Goal: Task Accomplishment & Management: Complete application form

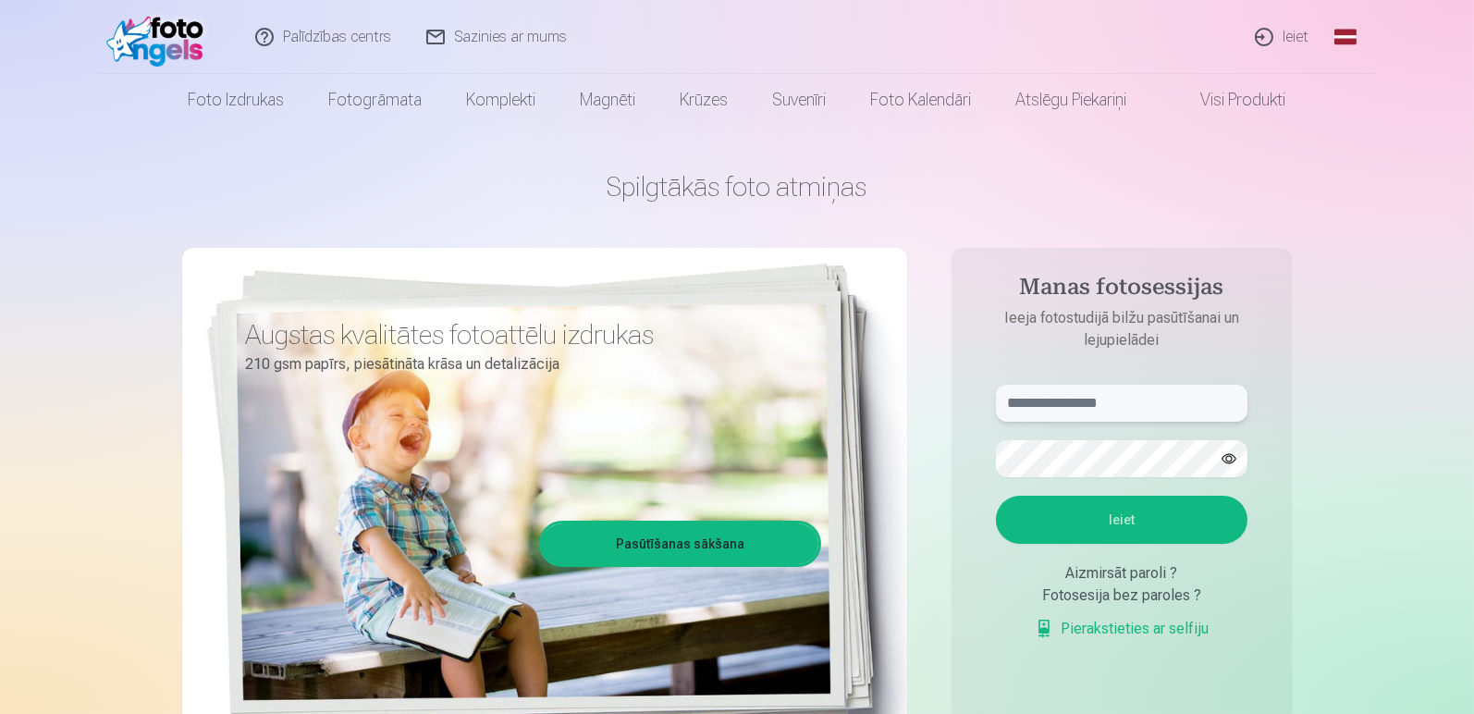
click at [1089, 407] on input "text" at bounding box center [1121, 403] width 251 height 37
type input "**********"
click at [996, 496] on button "Ieiet" at bounding box center [1121, 520] width 251 height 48
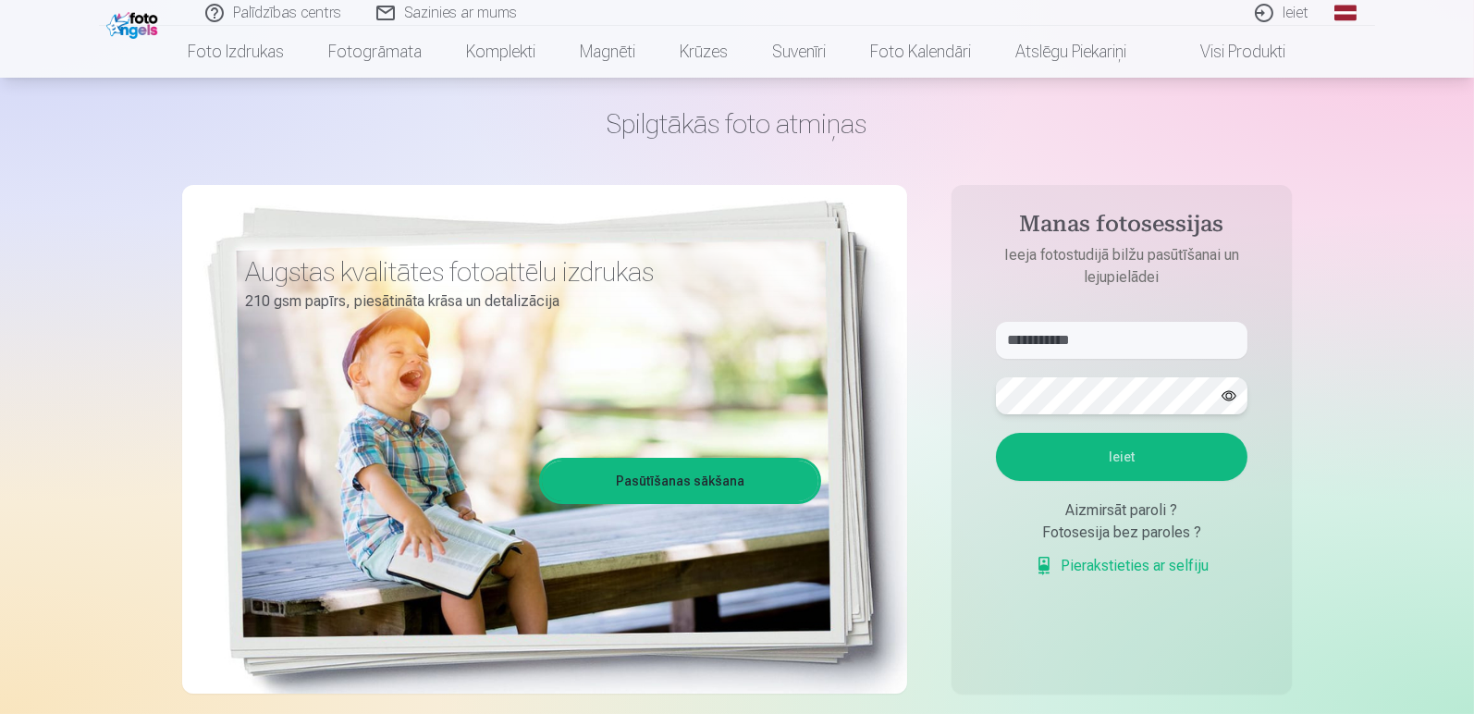
scroll to position [97, 0]
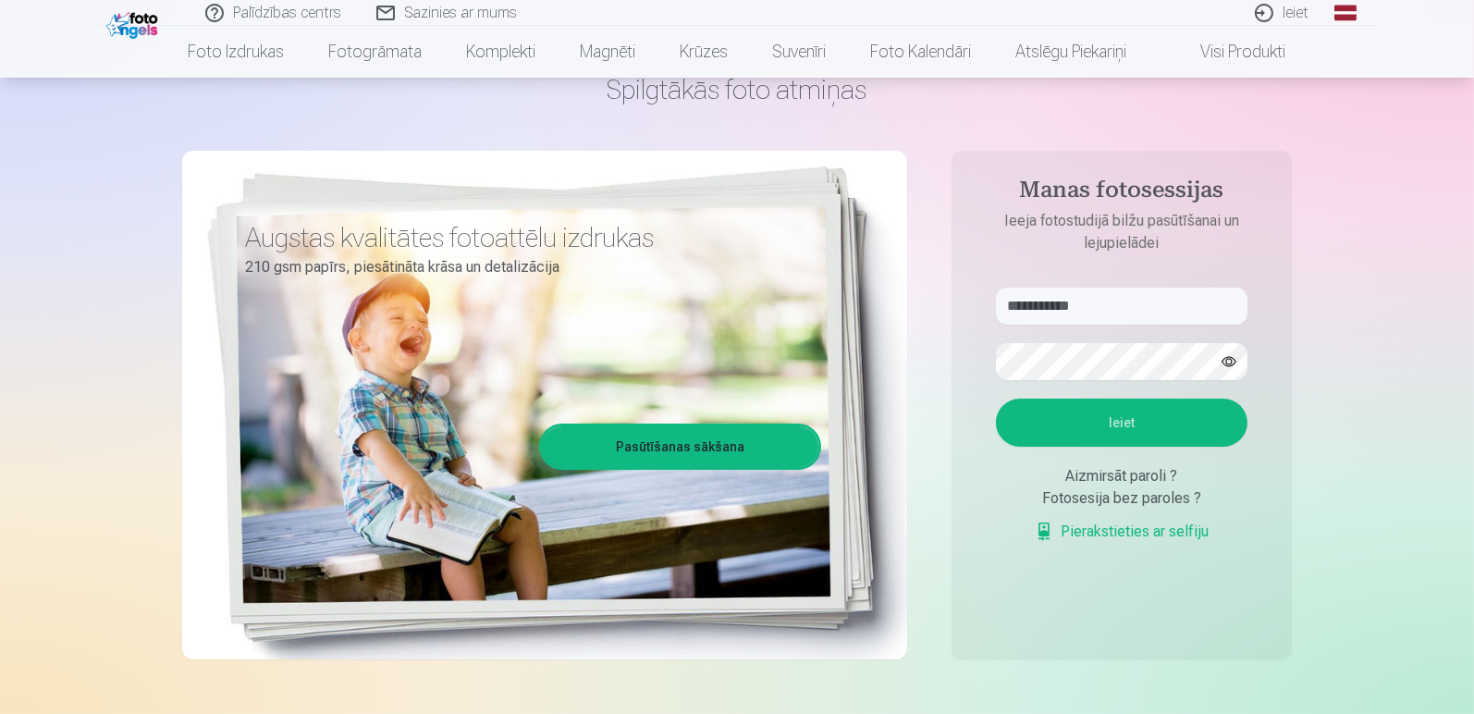
click at [1129, 543] on link "Pierakstieties ar selfiju" at bounding box center [1122, 532] width 174 height 22
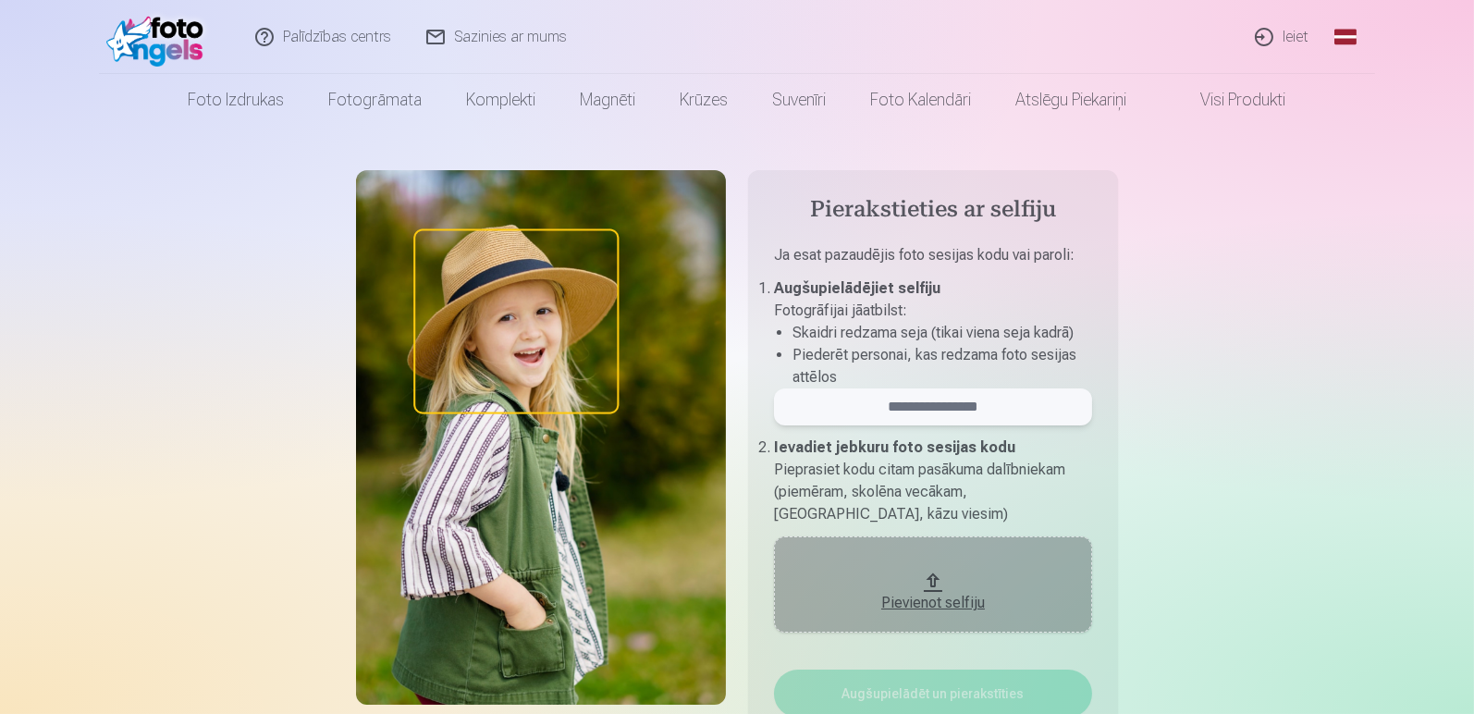
click at [920, 394] on input "email" at bounding box center [933, 406] width 318 height 37
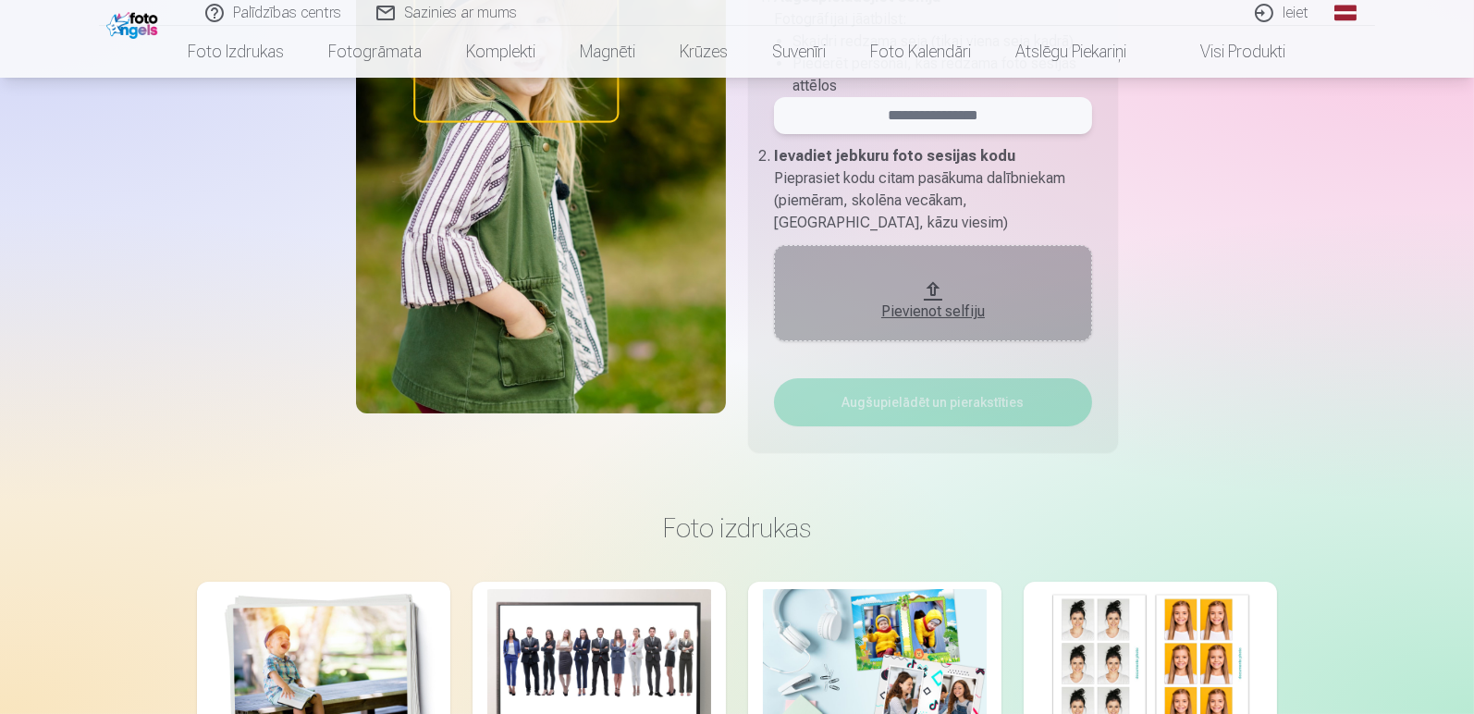
scroll to position [194, 0]
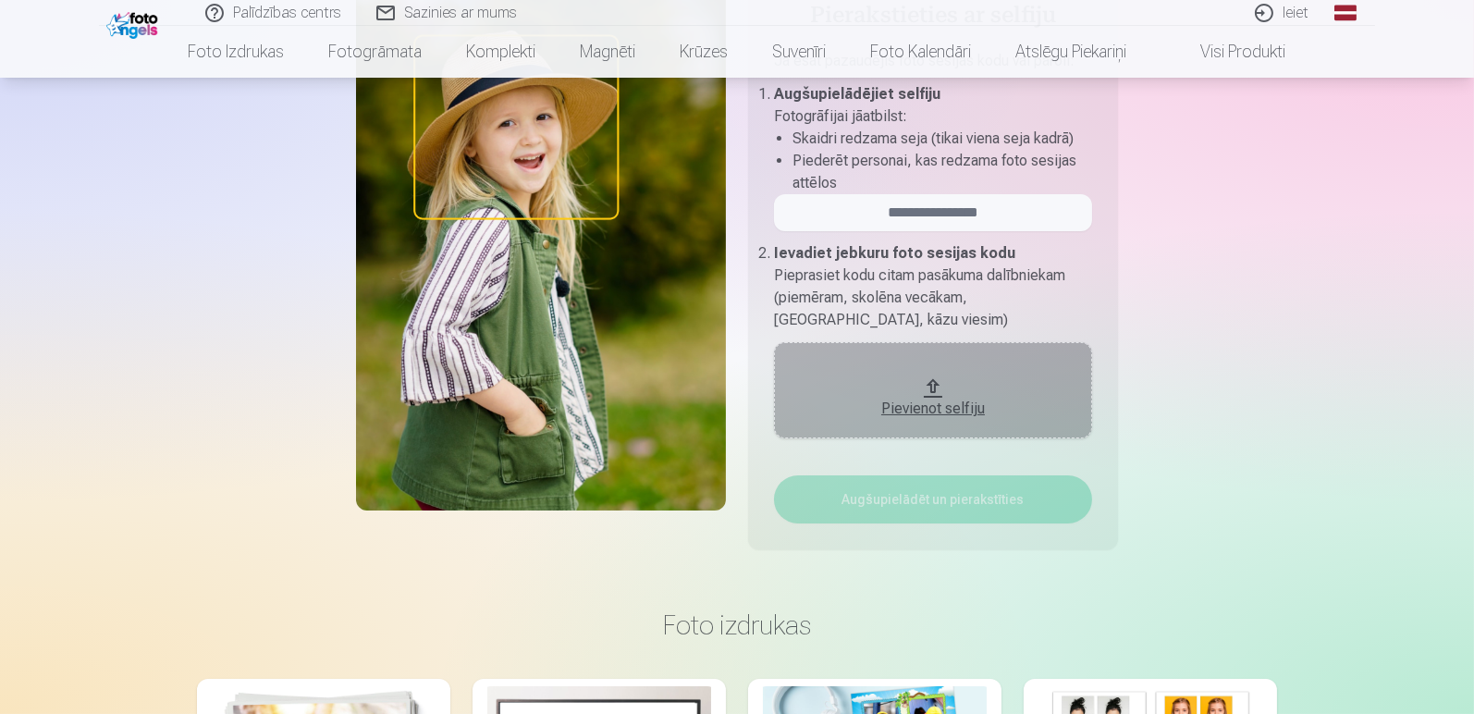
click at [881, 415] on div "Pievienot selfiju" at bounding box center [932, 409] width 281 height 22
